Goal: Task Accomplishment & Management: Manage account settings

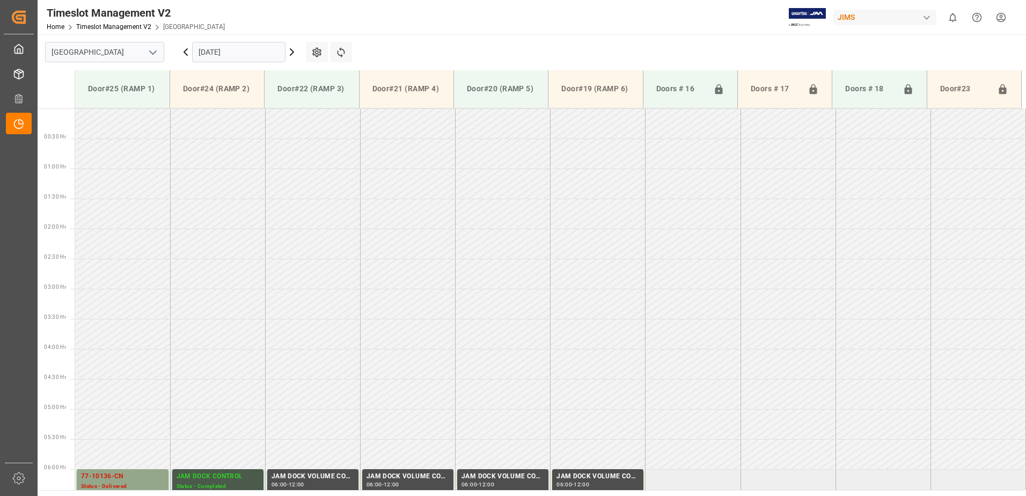
scroll to position [313, 0]
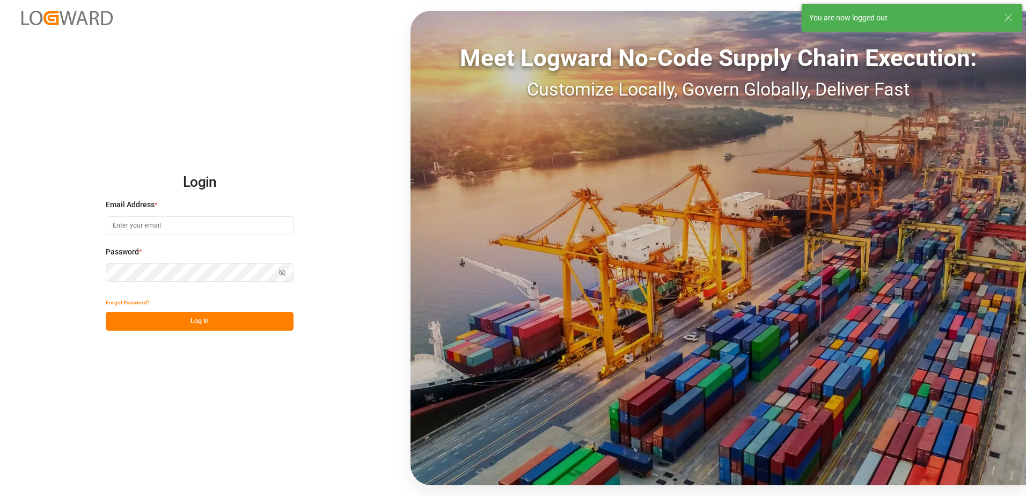
click at [122, 323] on button "Log In" at bounding box center [200, 321] width 188 height 19
click at [134, 225] on input at bounding box center [200, 225] width 188 height 19
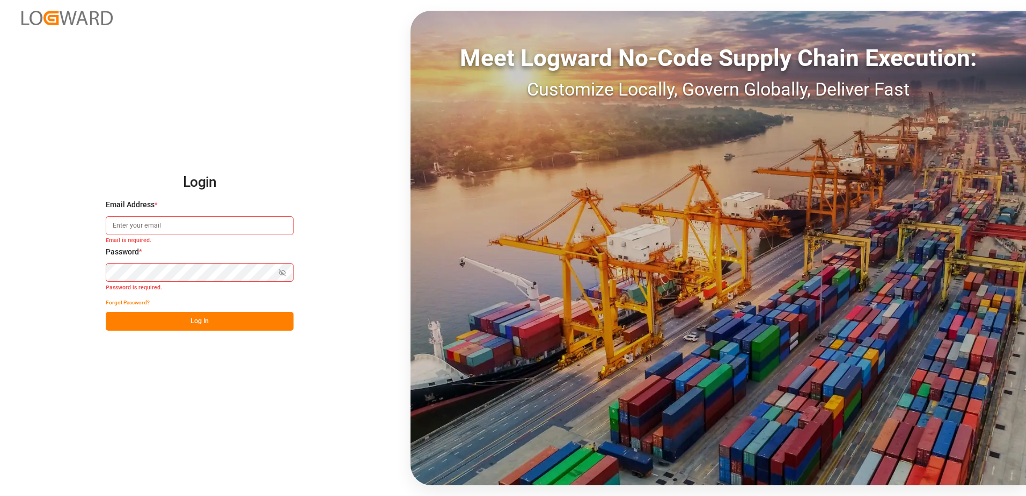
type input "[PERSON_NAME][EMAIL_ADDRESS][DOMAIN_NAME]"
click at [85, 273] on div "Login Email Address * [EMAIL_ADDRESS][DOMAIN_NAME] Password * Show password For…" at bounding box center [513, 248] width 1026 height 496
click at [115, 321] on button "Log In" at bounding box center [200, 321] width 188 height 19
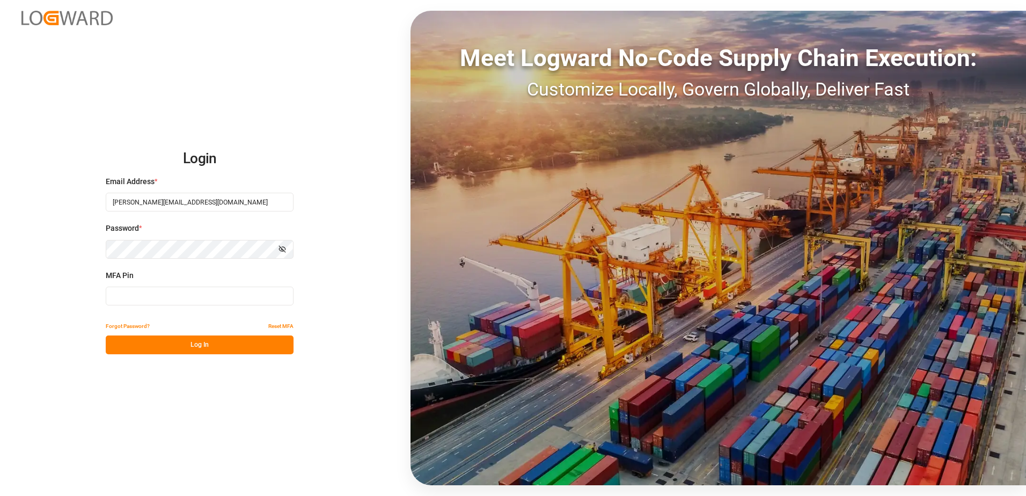
click at [139, 295] on input at bounding box center [200, 296] width 188 height 19
type input "100125"
click at [195, 341] on button "Log In" at bounding box center [200, 344] width 188 height 19
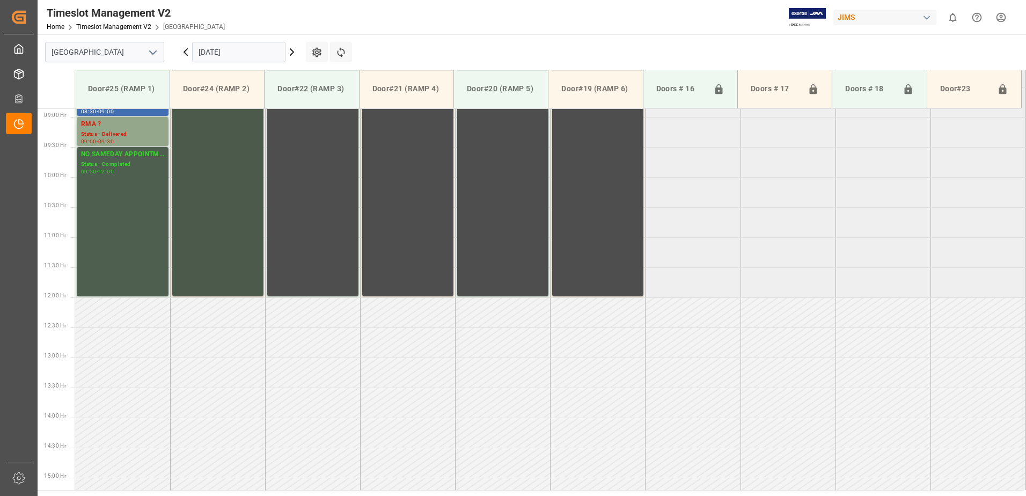
scroll to position [434, 0]
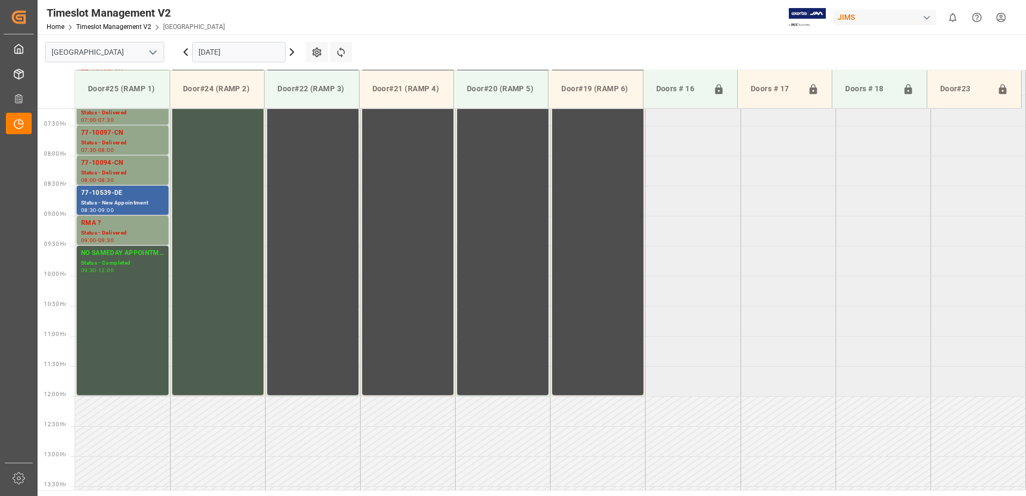
click at [119, 195] on div "77-10539-DE" at bounding box center [122, 193] width 83 height 11
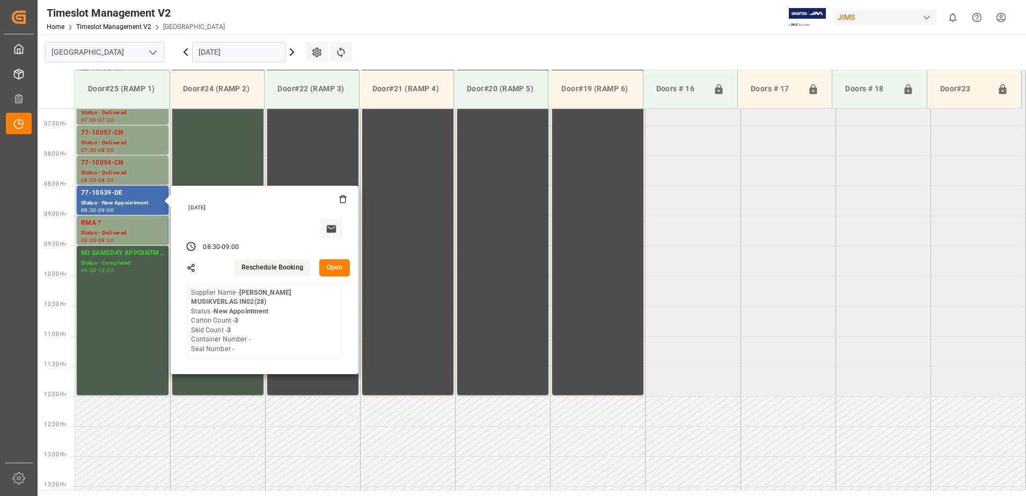
click at [334, 262] on button "Open" at bounding box center [334, 267] width 31 height 17
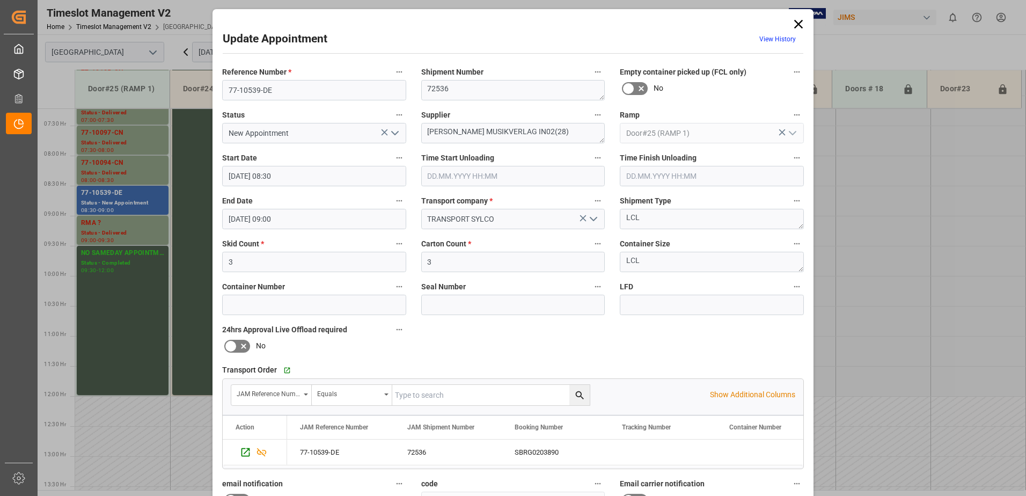
click at [396, 136] on icon "open menu" at bounding box center [394, 133] width 13 height 13
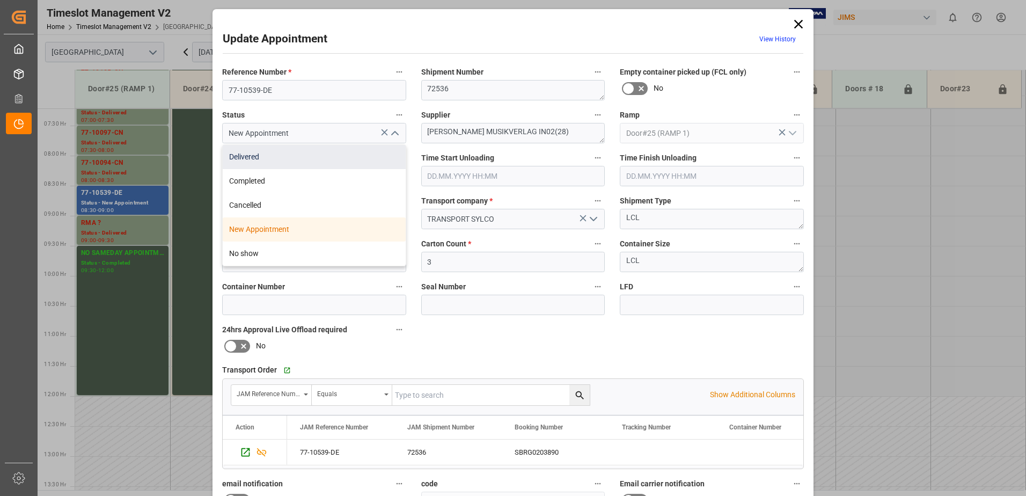
click at [307, 159] on div "Delivered" at bounding box center [314, 157] width 183 height 24
type input "Delivered"
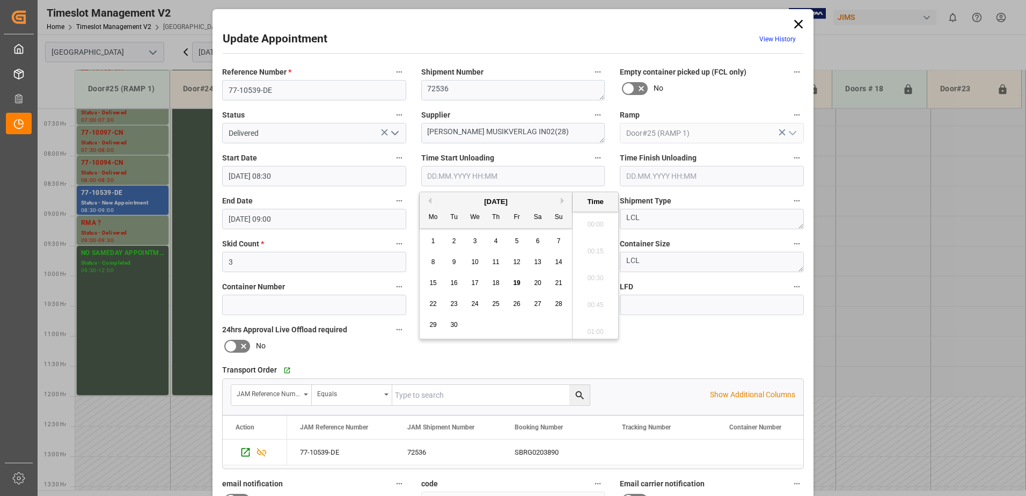
click at [454, 173] on input "text" at bounding box center [513, 176] width 184 height 20
click at [517, 284] on span "19" at bounding box center [516, 283] width 7 height 8
click at [594, 248] on li "10:30" at bounding box center [595, 247] width 46 height 27
type input "[DATE] 10:30"
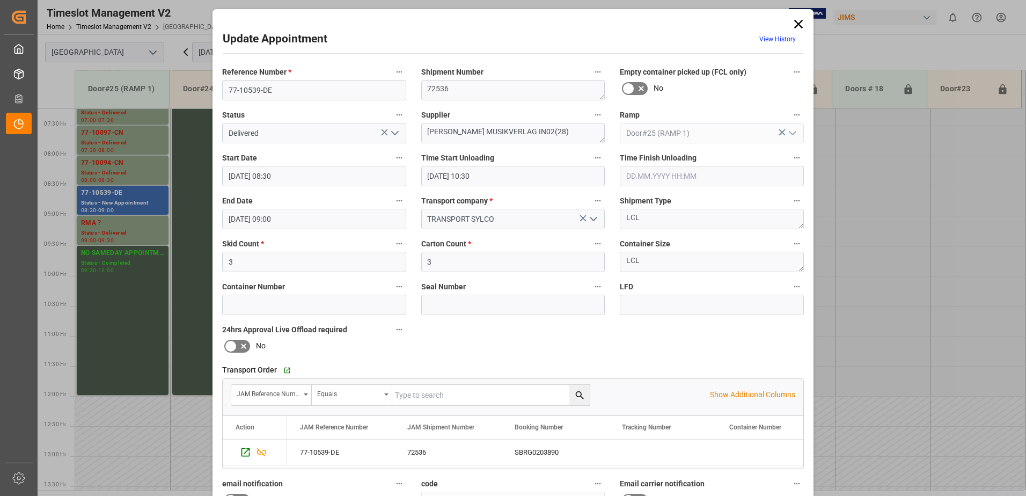
click at [671, 172] on input "text" at bounding box center [712, 176] width 184 height 20
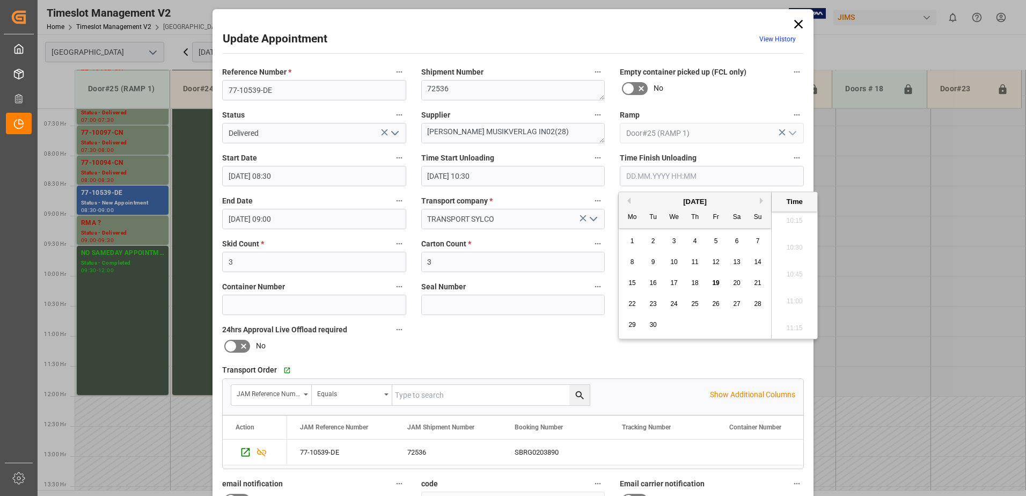
click at [716, 284] on span "19" at bounding box center [715, 283] width 7 height 8
click at [796, 276] on li "10:45" at bounding box center [795, 274] width 46 height 27
type input "[DATE] 10:45"
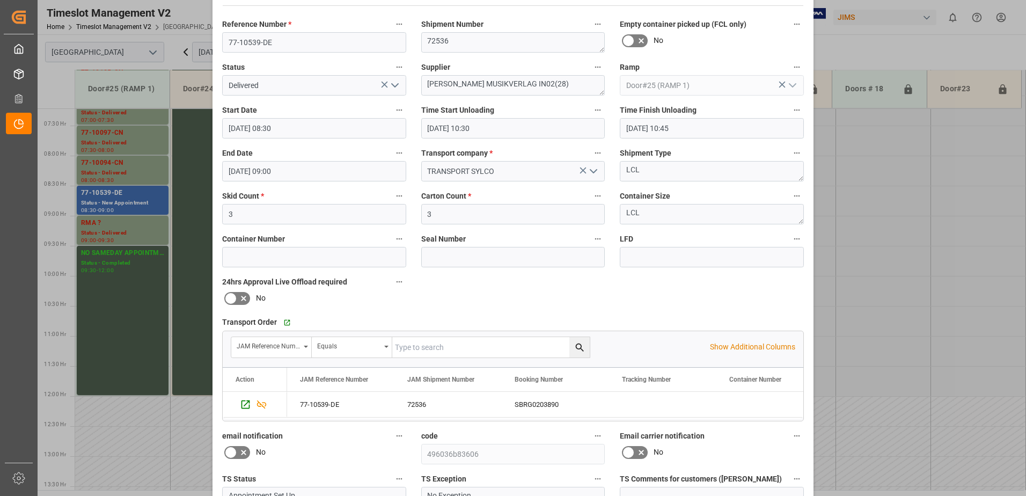
scroll to position [157, 0]
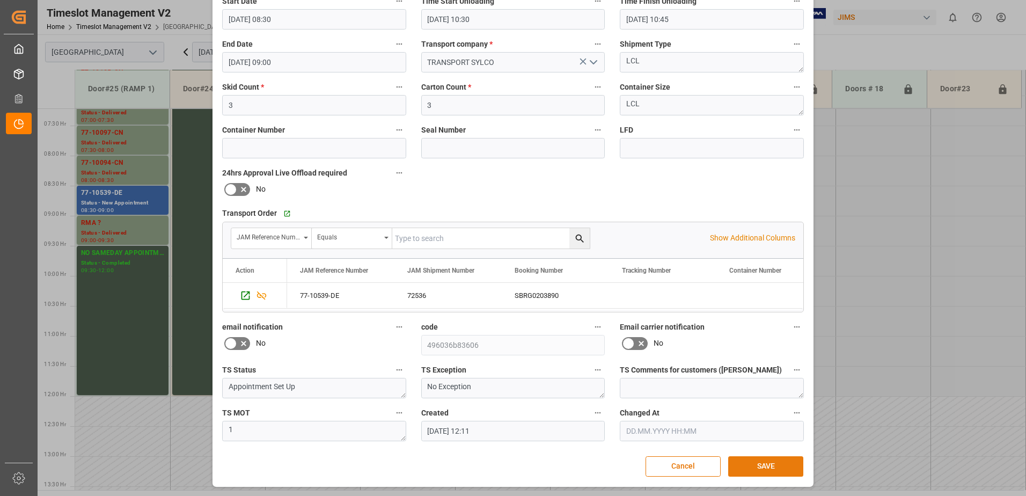
click at [761, 467] on button "SAVE" at bounding box center [765, 466] width 75 height 20
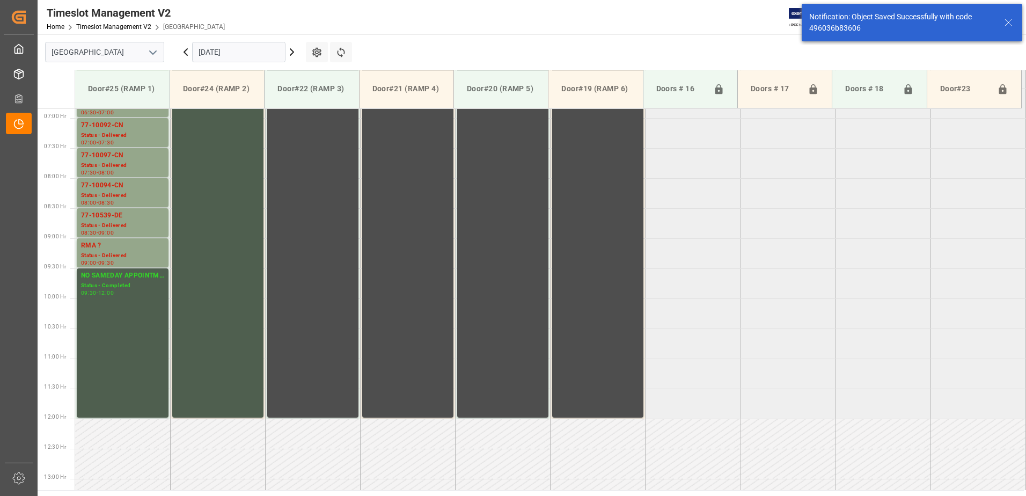
scroll to position [414, 0]
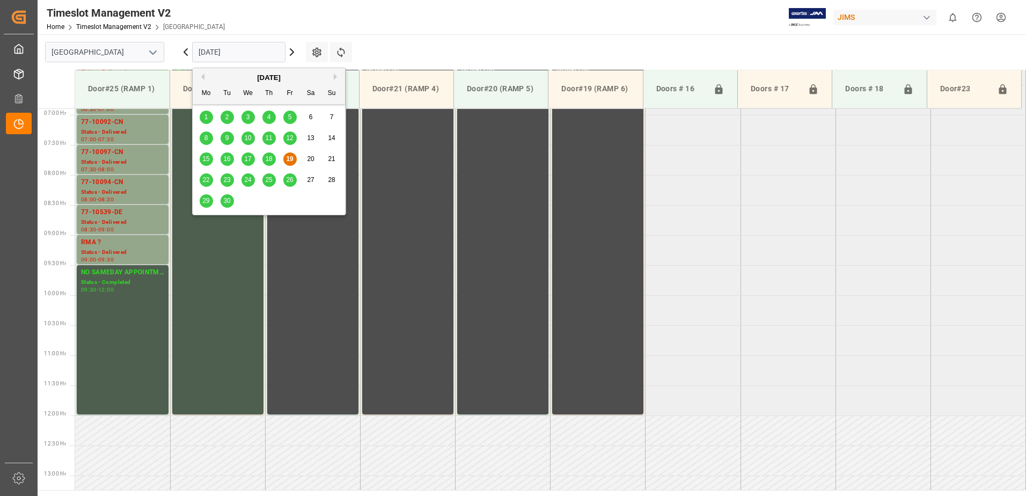
click at [245, 53] on input "[DATE]" at bounding box center [238, 52] width 93 height 20
click at [226, 180] on span "23" at bounding box center [226, 180] width 7 height 8
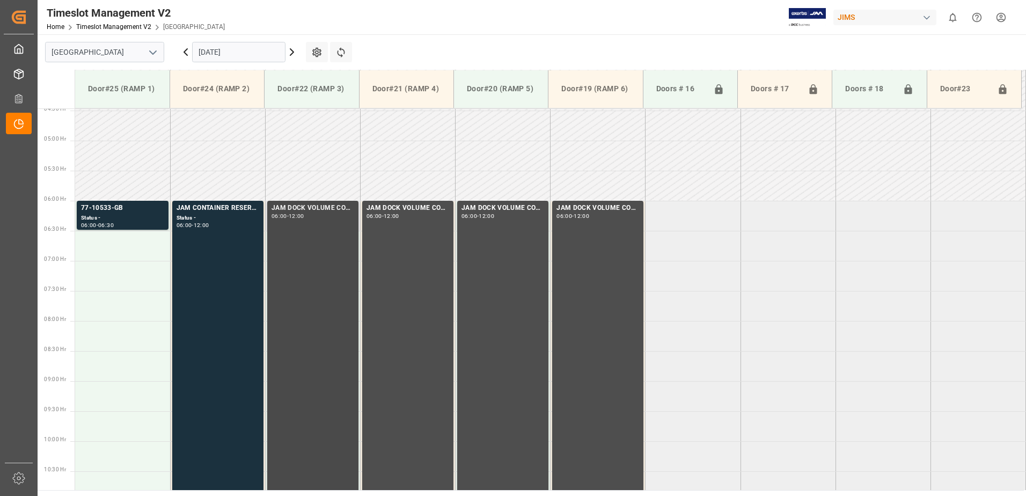
scroll to position [219, 0]
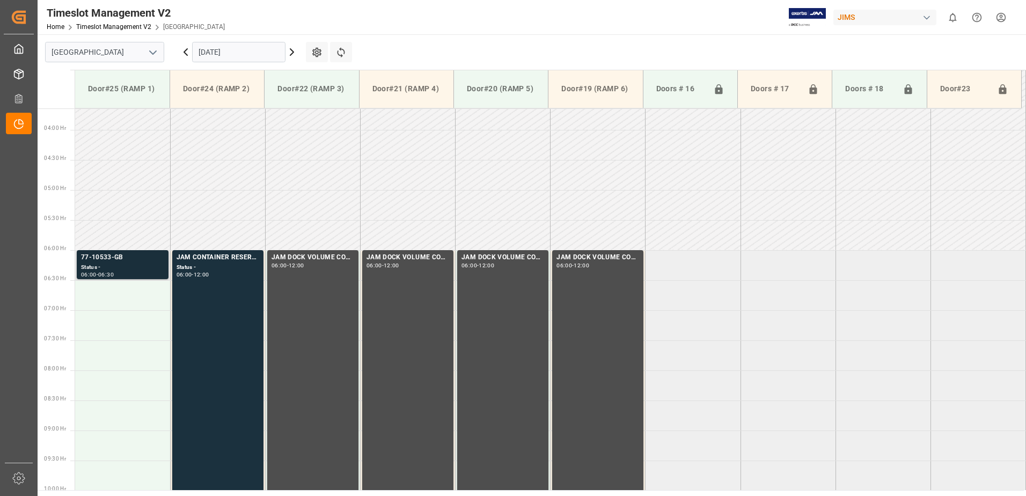
click at [120, 263] on div "Status -" at bounding box center [122, 267] width 83 height 9
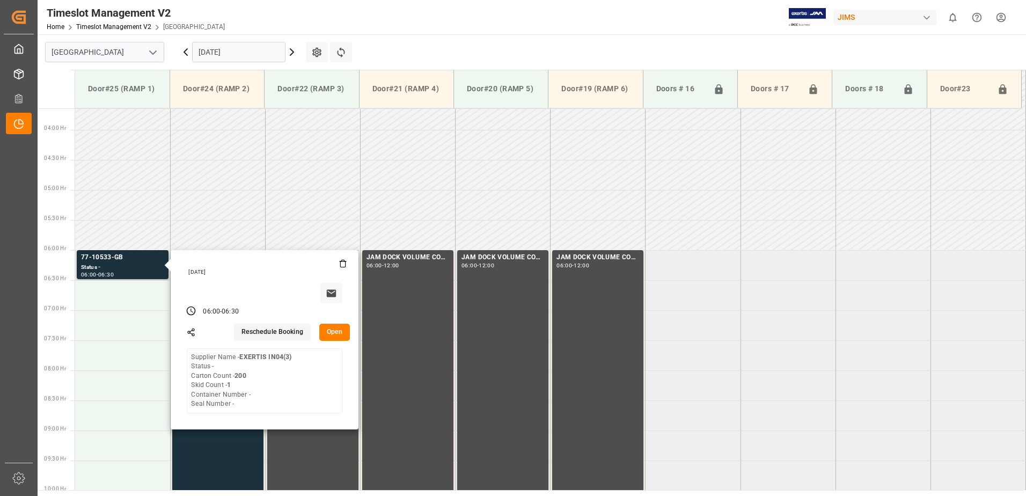
click at [337, 330] on button "Open" at bounding box center [334, 332] width 31 height 17
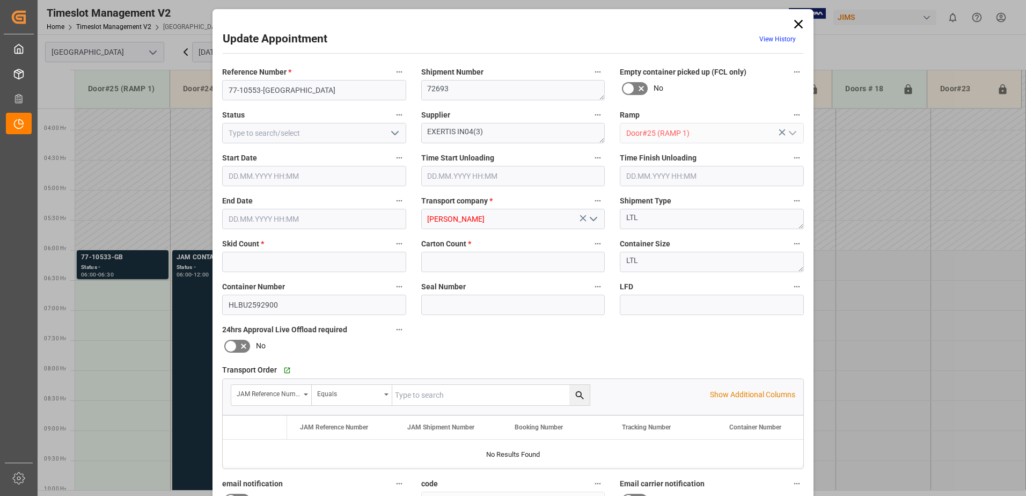
type input "1"
type input "200"
type input "[DATE] 06:00"
type input "[DATE] 06:30"
type input "[DATE] 14:49"
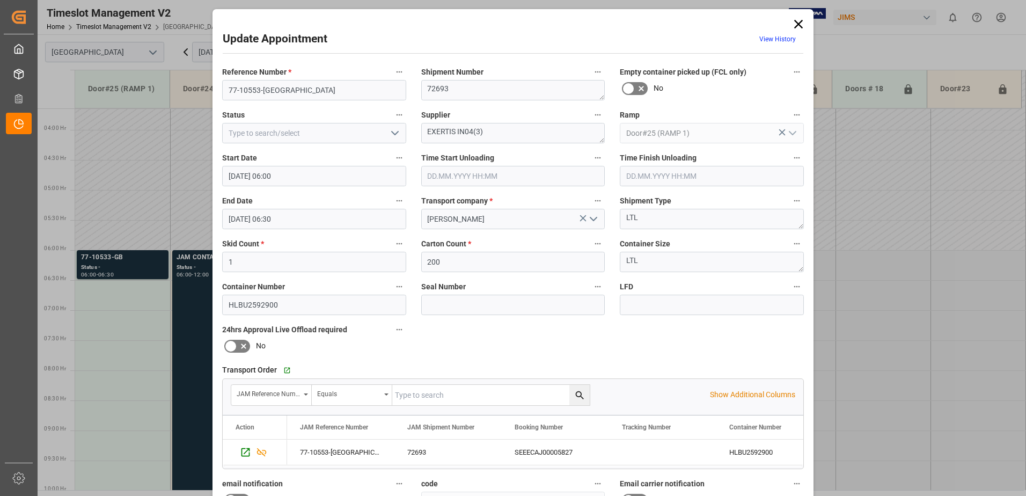
click at [394, 133] on icon "open menu" at bounding box center [394, 133] width 13 height 13
click at [304, 229] on div "New Appointment" at bounding box center [314, 229] width 183 height 24
type input "New Appointment"
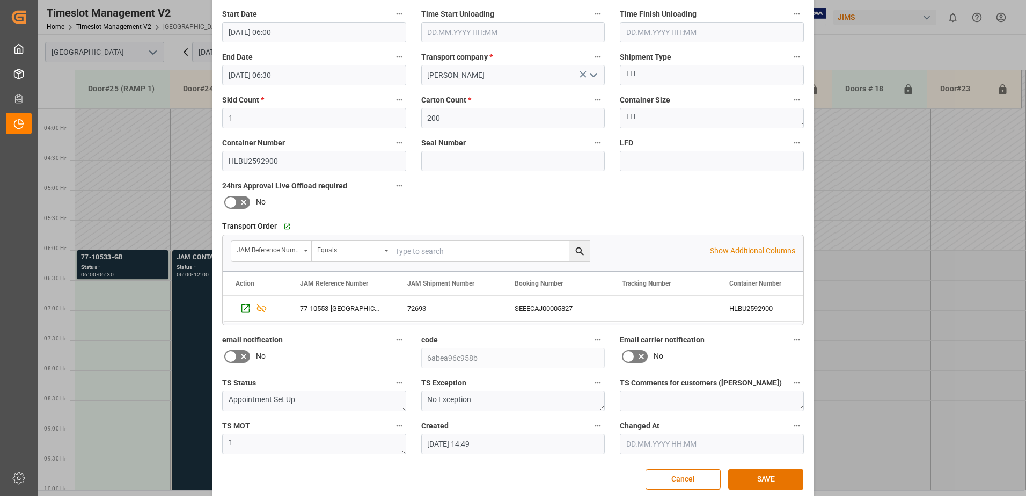
scroll to position [157, 0]
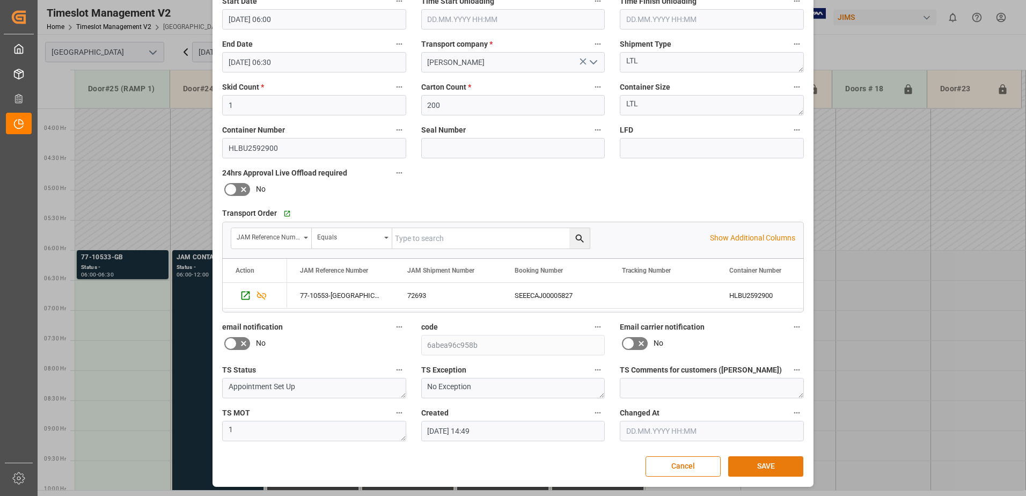
click at [762, 468] on button "SAVE" at bounding box center [765, 466] width 75 height 20
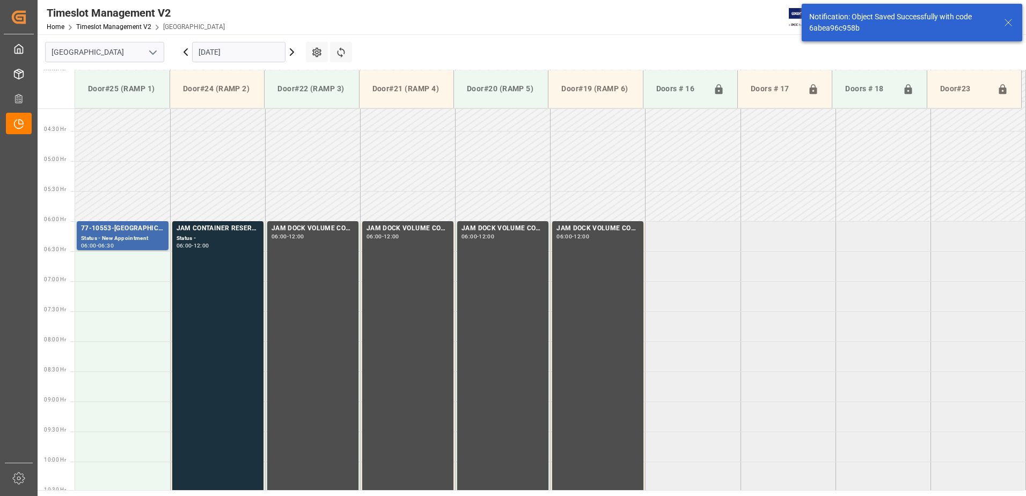
scroll to position [294, 0]
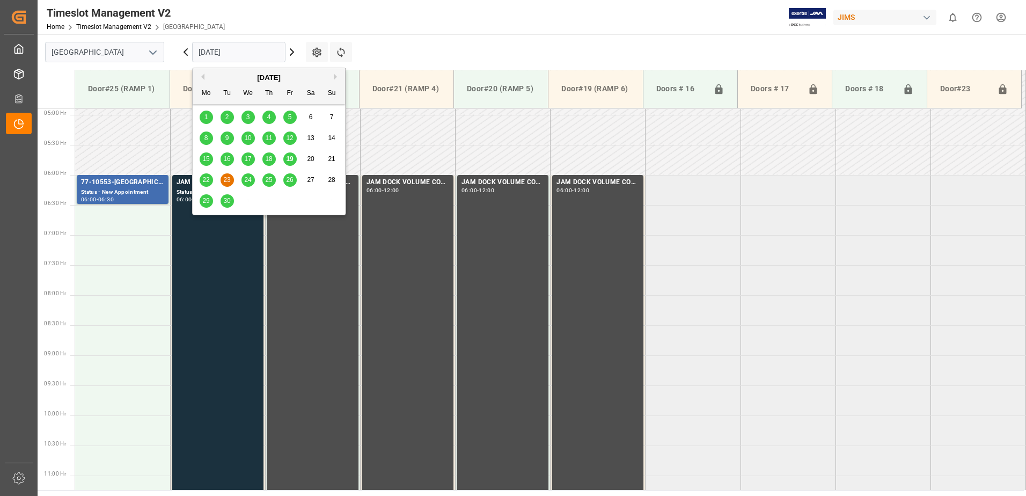
click at [243, 52] on input "[DATE]" at bounding box center [238, 52] width 93 height 20
click at [269, 161] on span "18" at bounding box center [268, 159] width 7 height 8
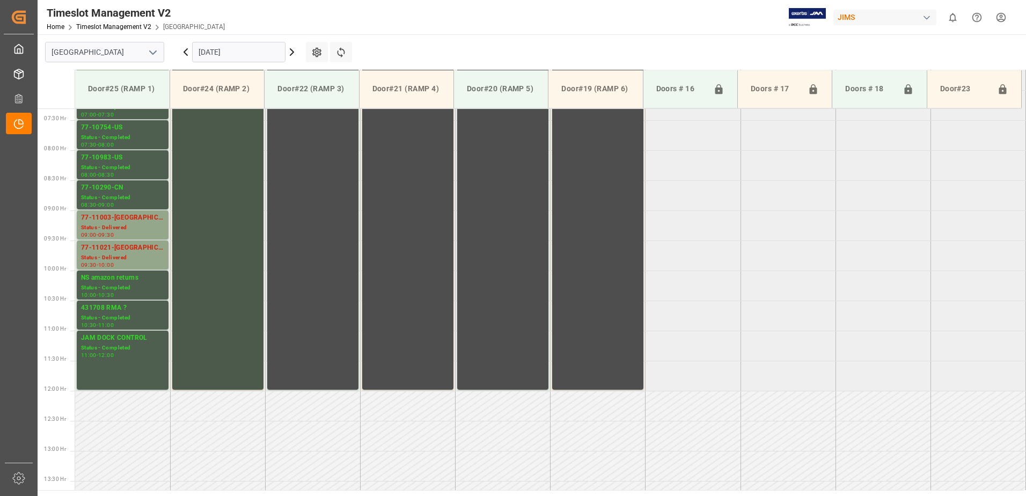
scroll to position [434, 0]
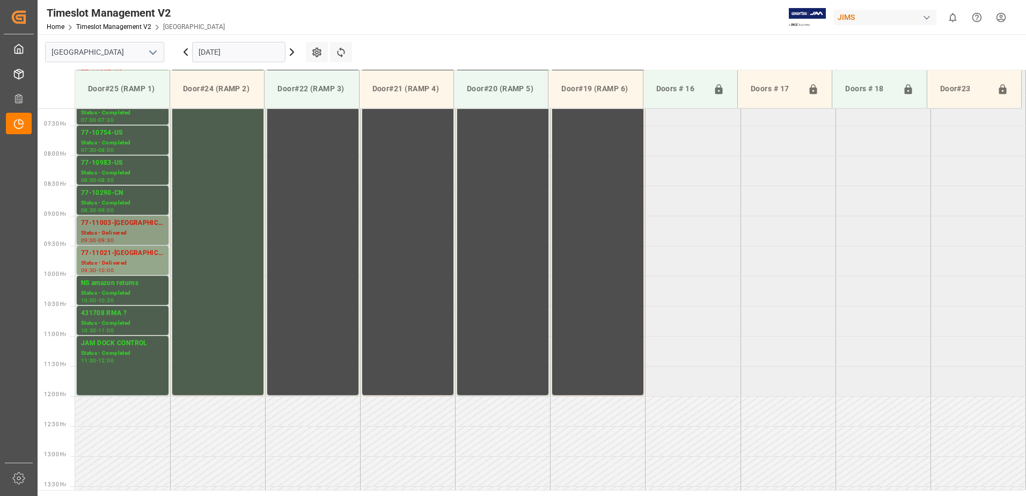
click at [130, 229] on div "Status - Delivered" at bounding box center [122, 233] width 83 height 9
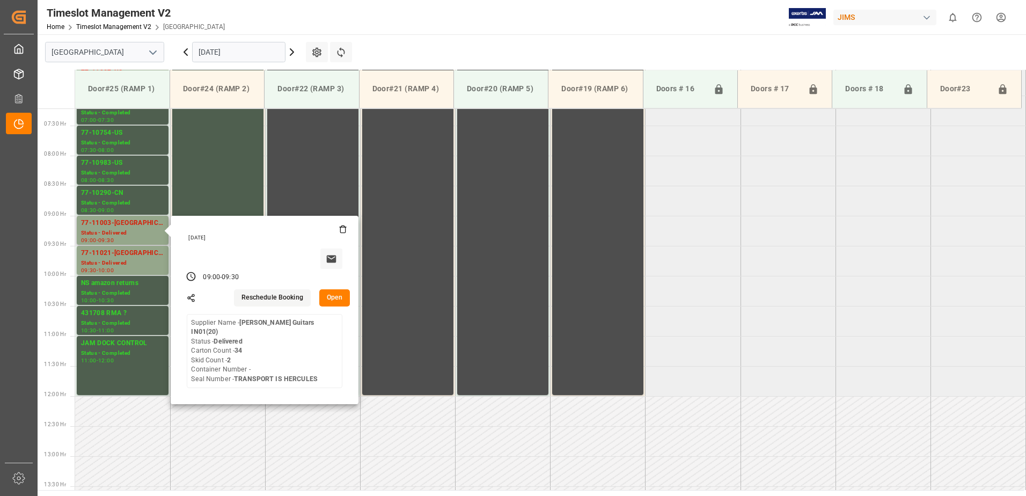
click at [337, 298] on button "Open" at bounding box center [334, 297] width 31 height 17
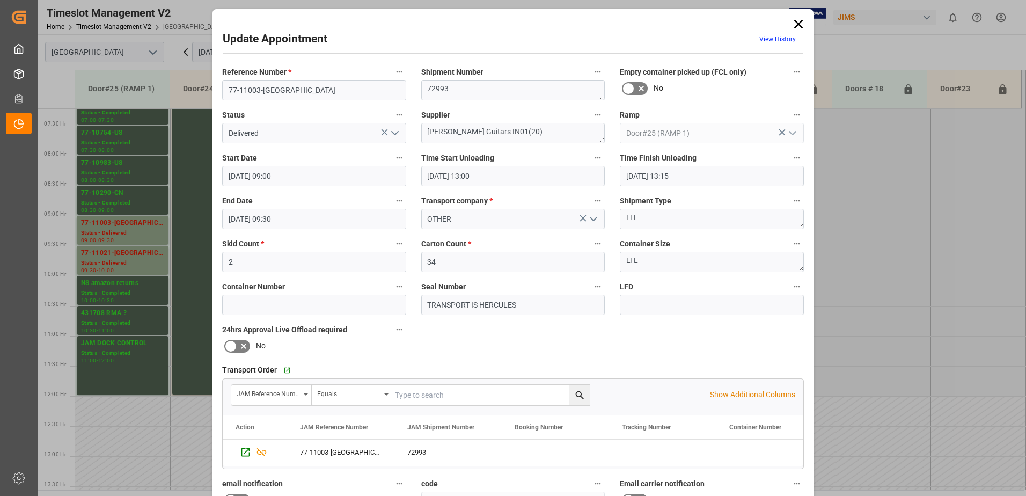
click at [388, 132] on icon "open menu" at bounding box center [394, 133] width 13 height 13
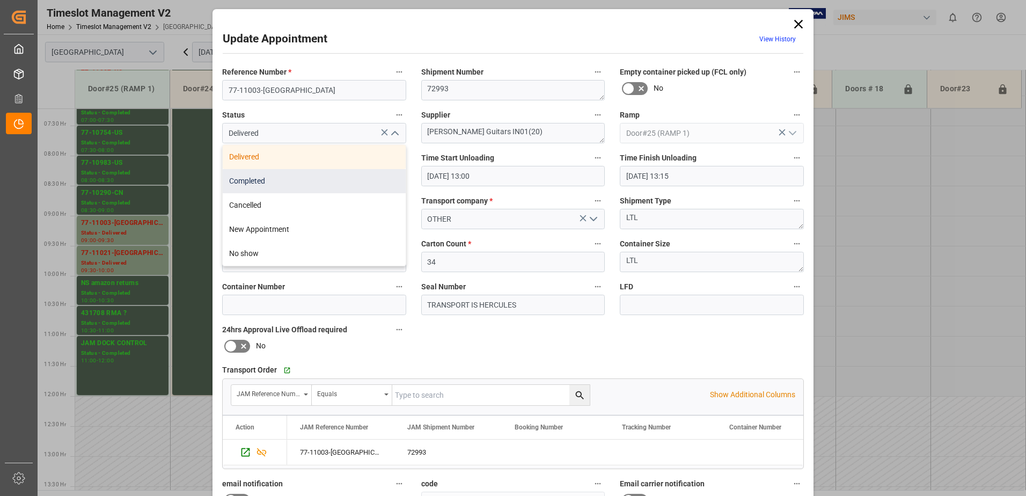
click at [326, 179] on div "Completed" at bounding box center [314, 181] width 183 height 24
type input "Completed"
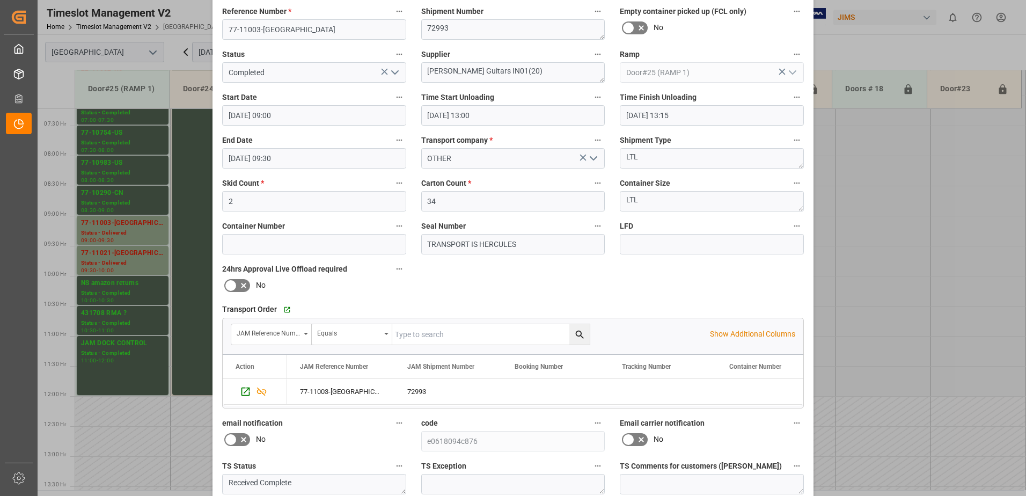
scroll to position [157, 0]
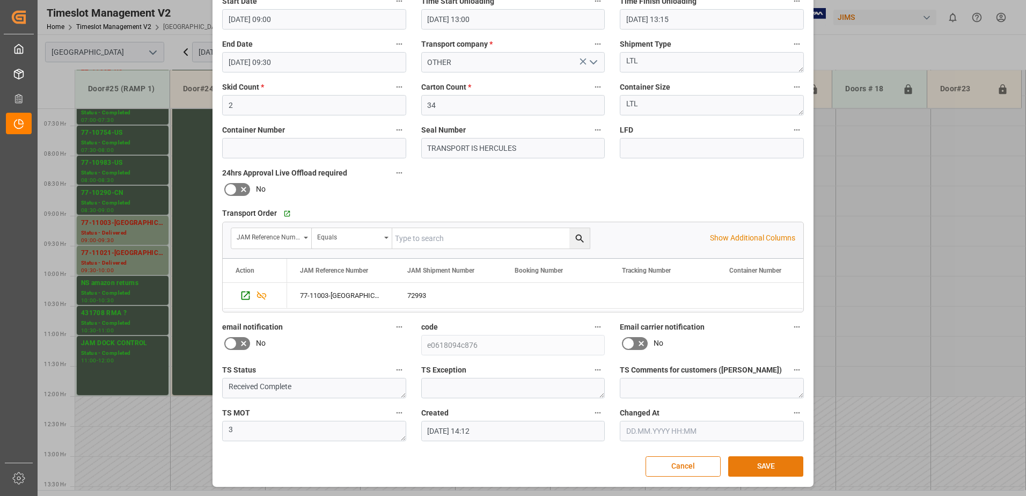
click at [769, 468] on button "SAVE" at bounding box center [765, 466] width 75 height 20
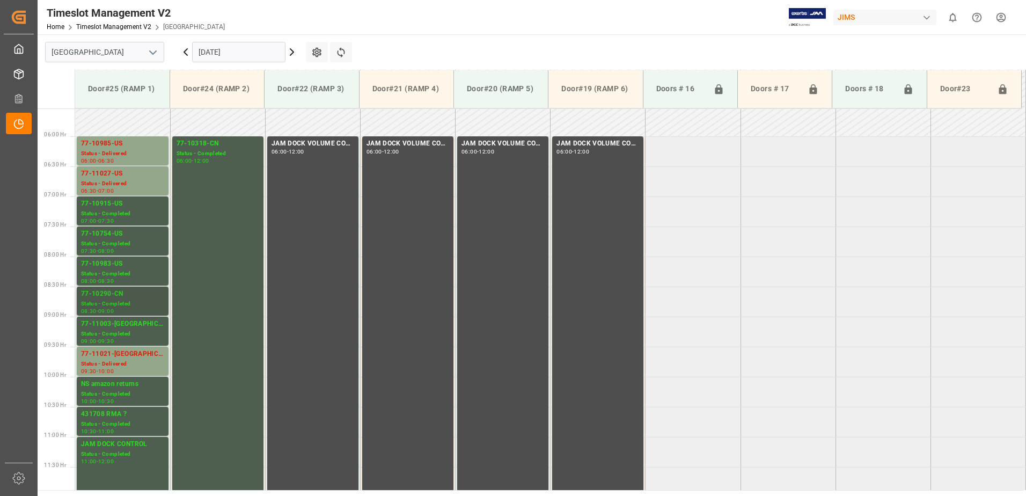
scroll to position [313, 0]
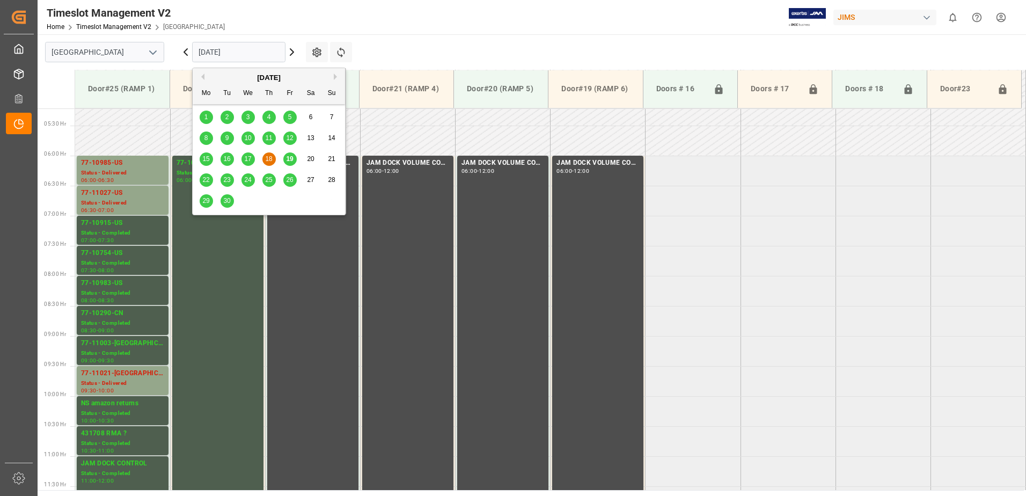
click at [248, 51] on input "[DATE]" at bounding box center [238, 52] width 93 height 20
click at [287, 160] on span "19" at bounding box center [289, 159] width 7 height 8
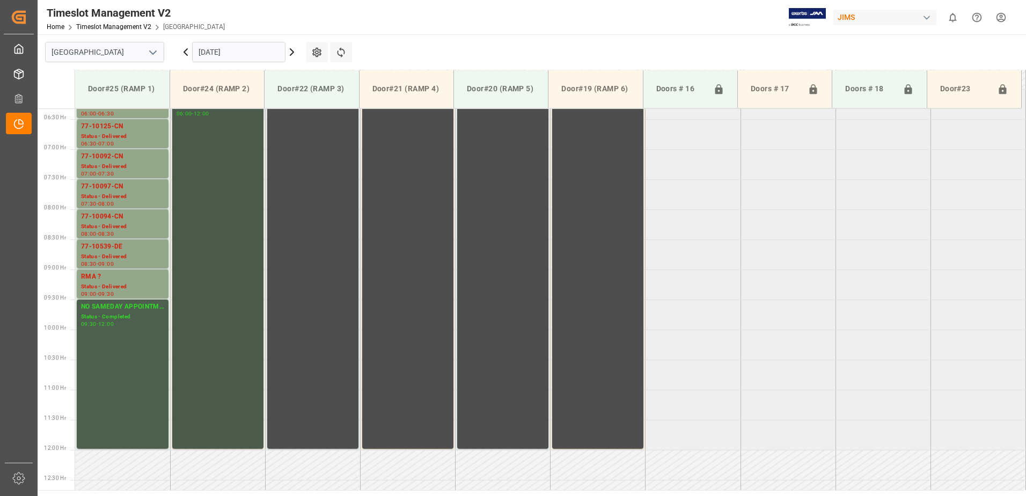
scroll to position [326, 0]
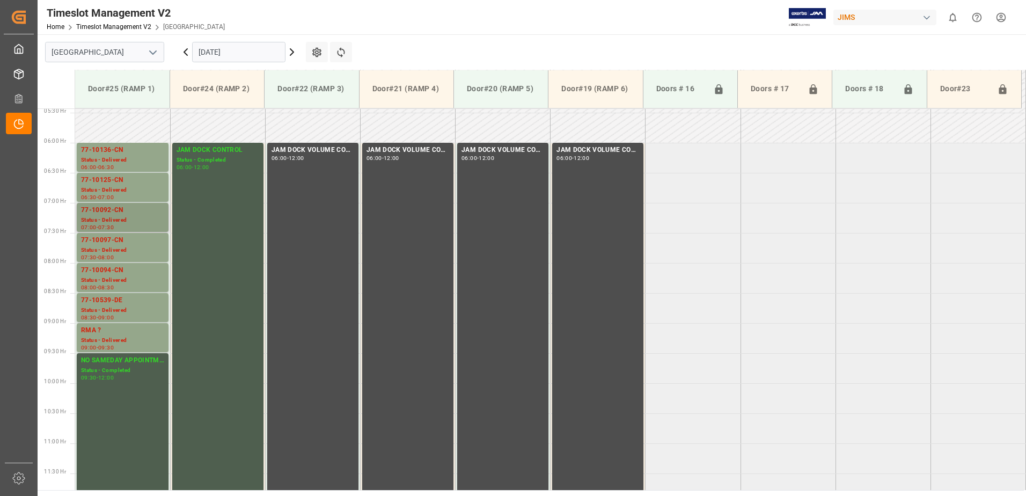
click at [108, 211] on div "77-10092-CN" at bounding box center [122, 210] width 83 height 11
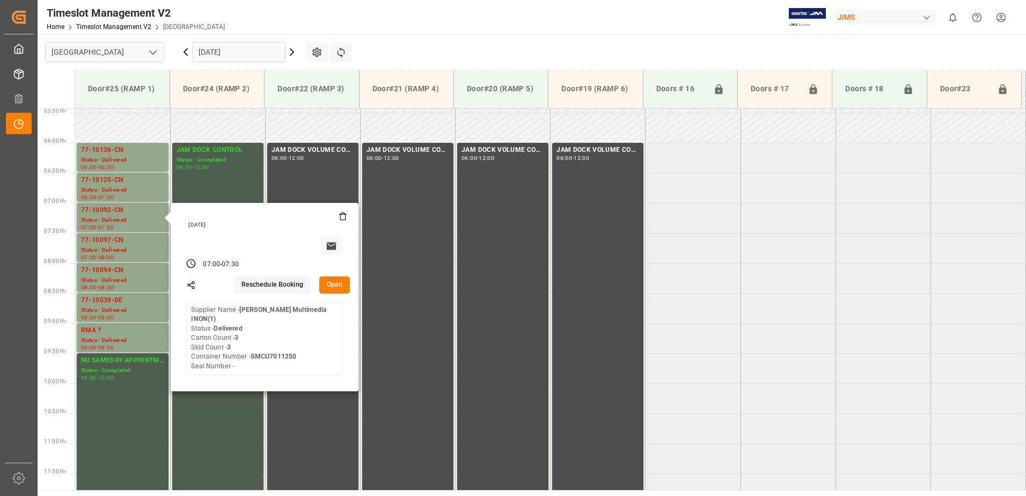
click at [336, 286] on button "Open" at bounding box center [334, 284] width 31 height 17
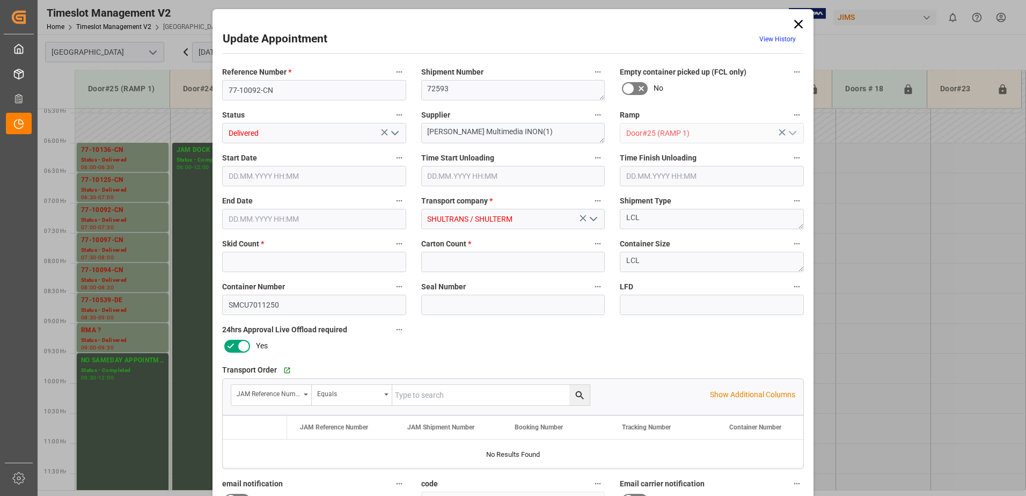
type input "3"
type input "[DATE] 07:00"
type input "[DATE] 07:30"
type input "[DATE] 14:48"
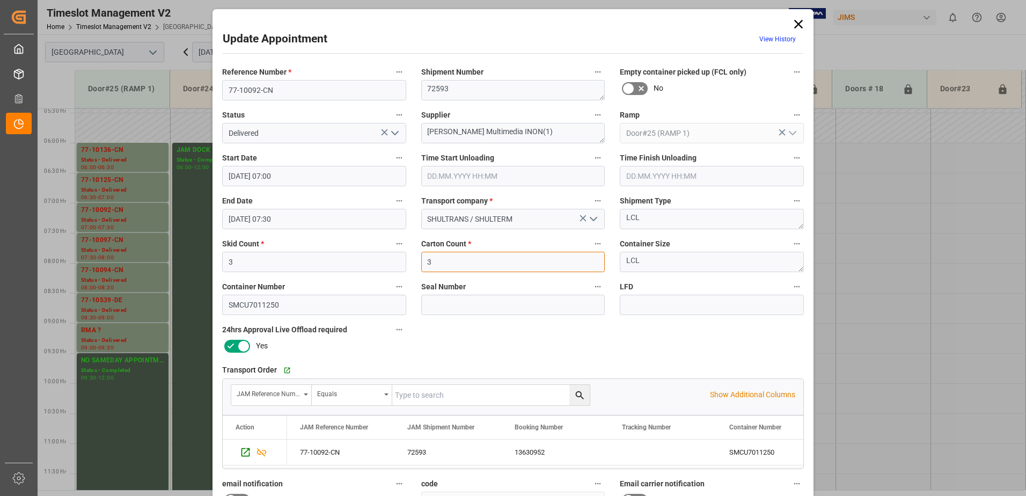
click at [435, 262] on input "3" at bounding box center [513, 262] width 184 height 20
type input "100"
click at [393, 135] on icon "open menu" at bounding box center [394, 133] width 13 height 13
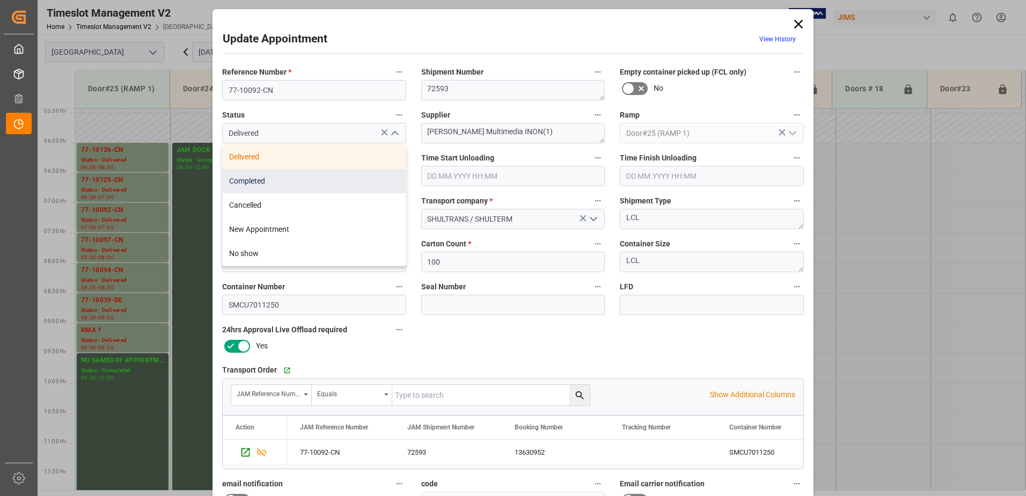
click at [299, 179] on div "Completed" at bounding box center [314, 181] width 183 height 24
type input "Completed"
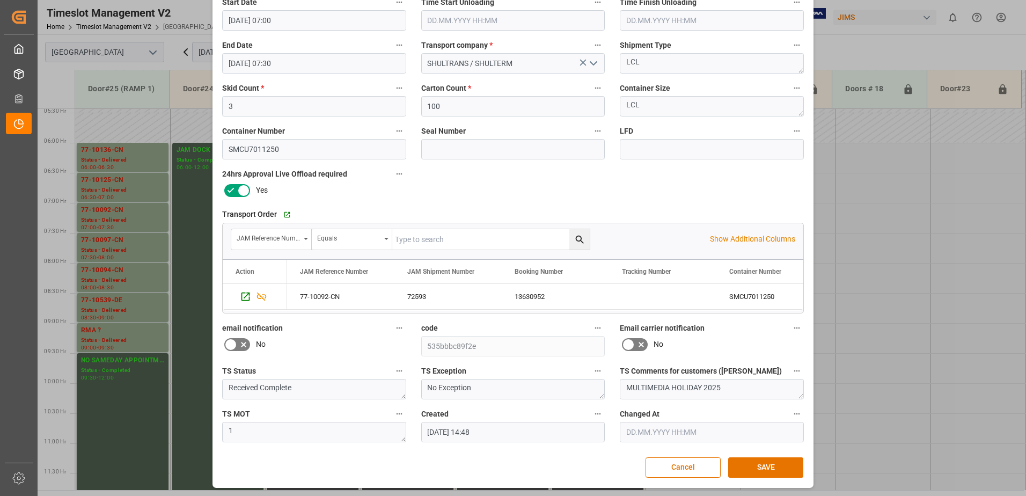
scroll to position [157, 0]
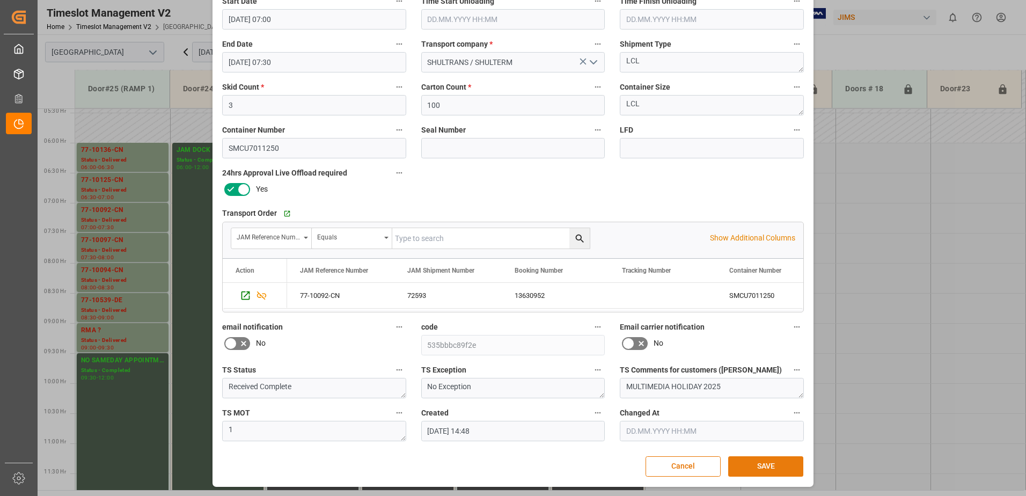
click at [768, 466] on button "SAVE" at bounding box center [765, 466] width 75 height 20
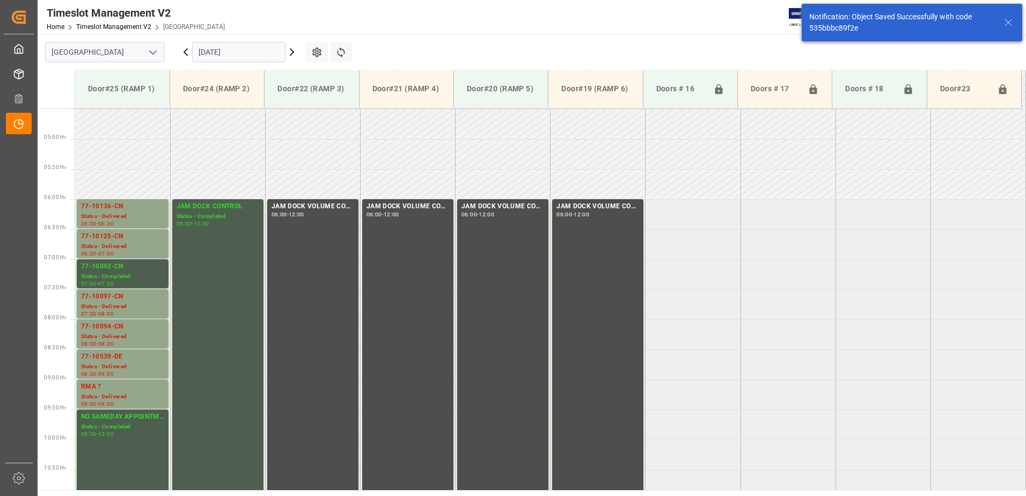
scroll to position [354, 0]
